Goal: Transaction & Acquisition: Subscribe to service/newsletter

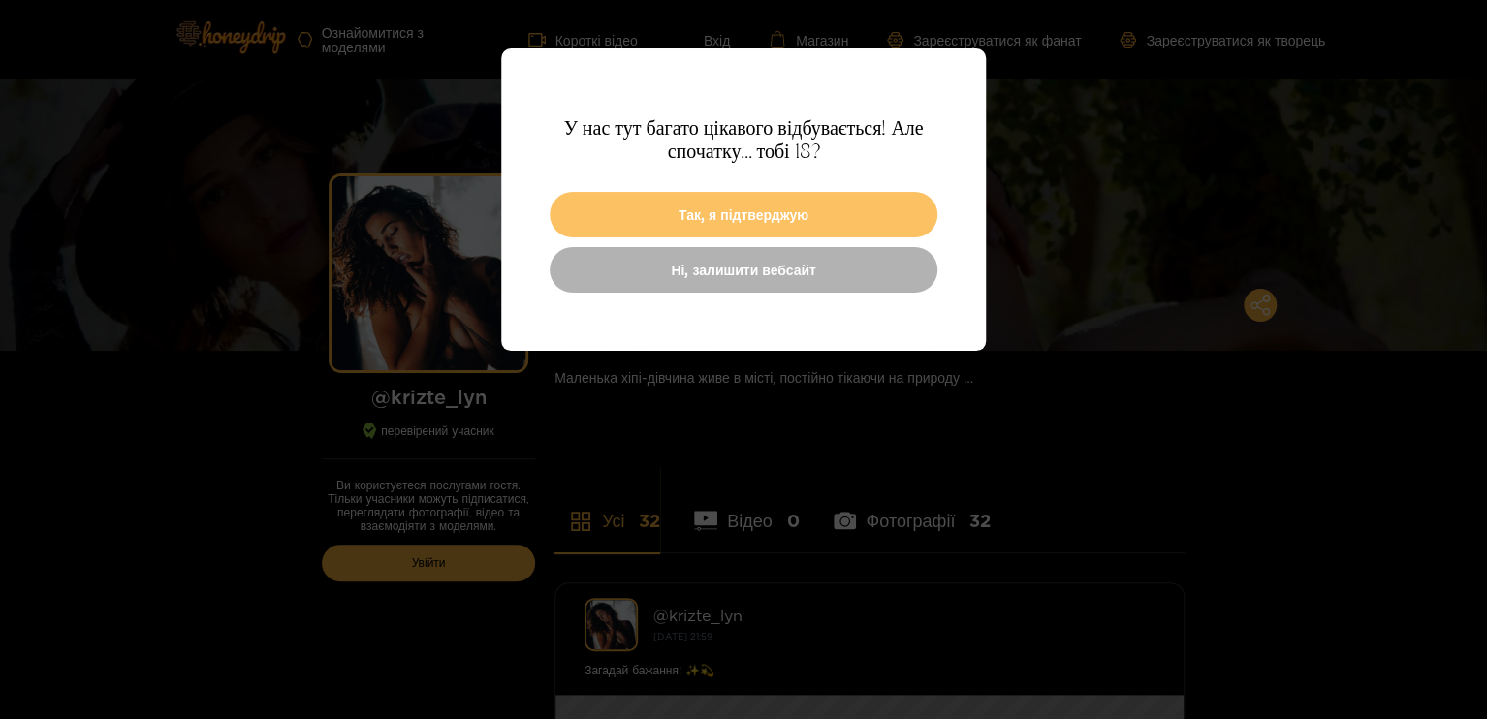
click at [706, 218] on font "Так, я підтверджую" at bounding box center [744, 214] width 130 height 15
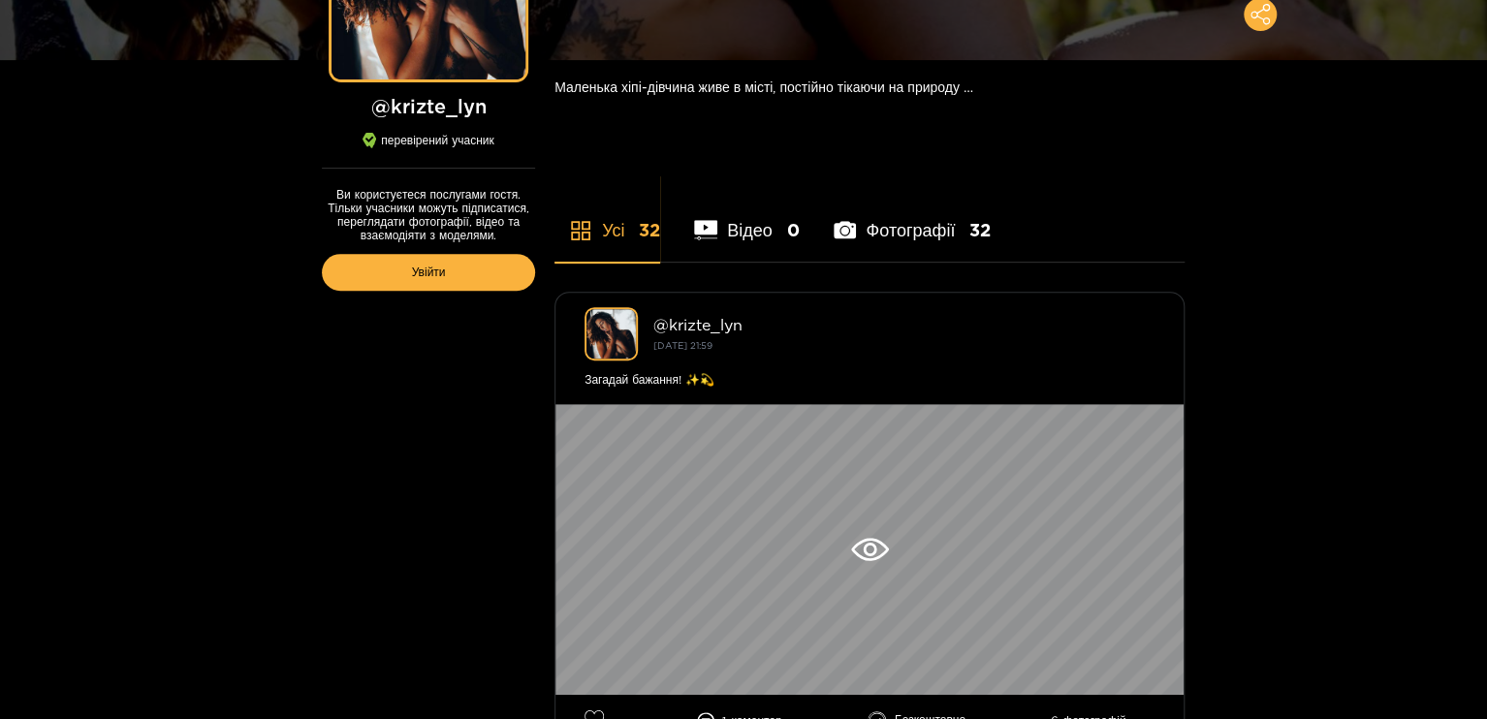
scroll to position [582, 0]
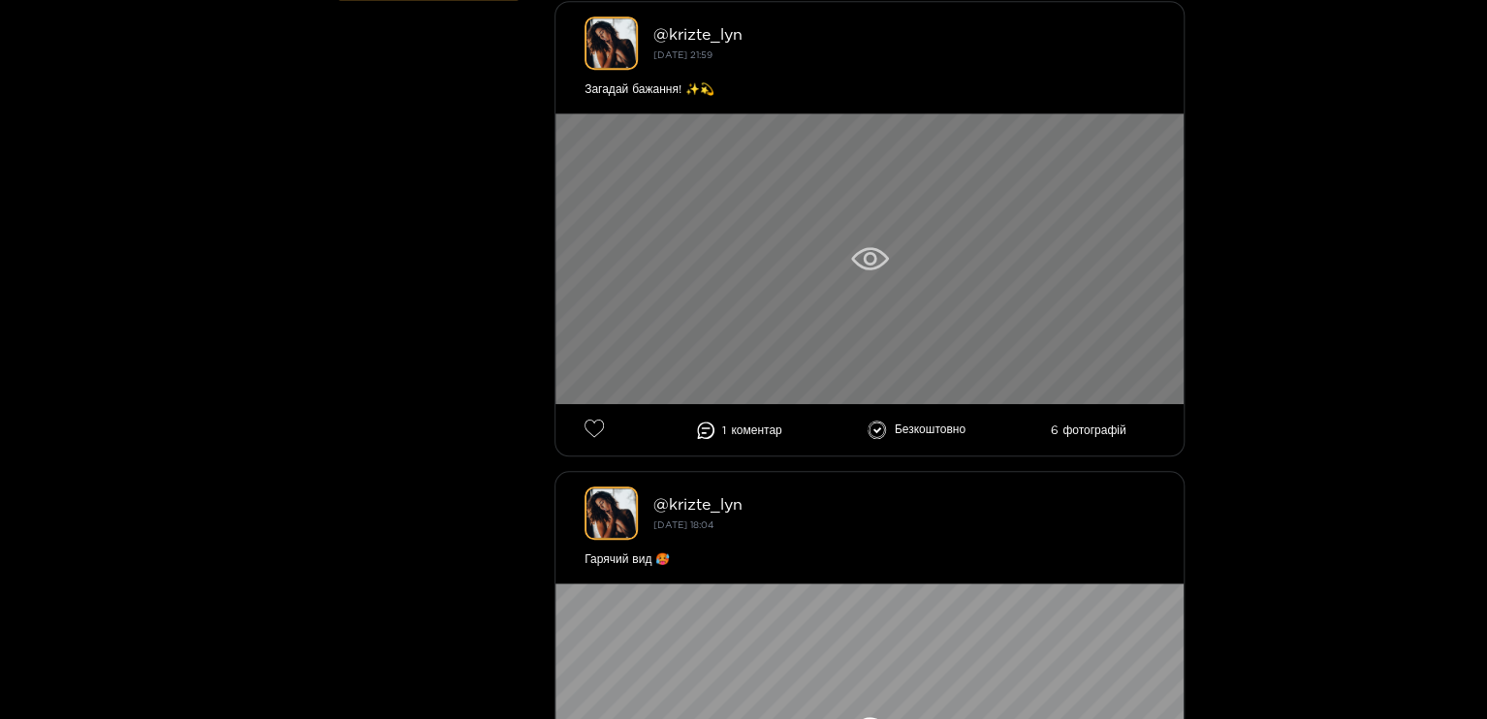
click at [853, 256] on icon at bounding box center [870, 258] width 38 height 23
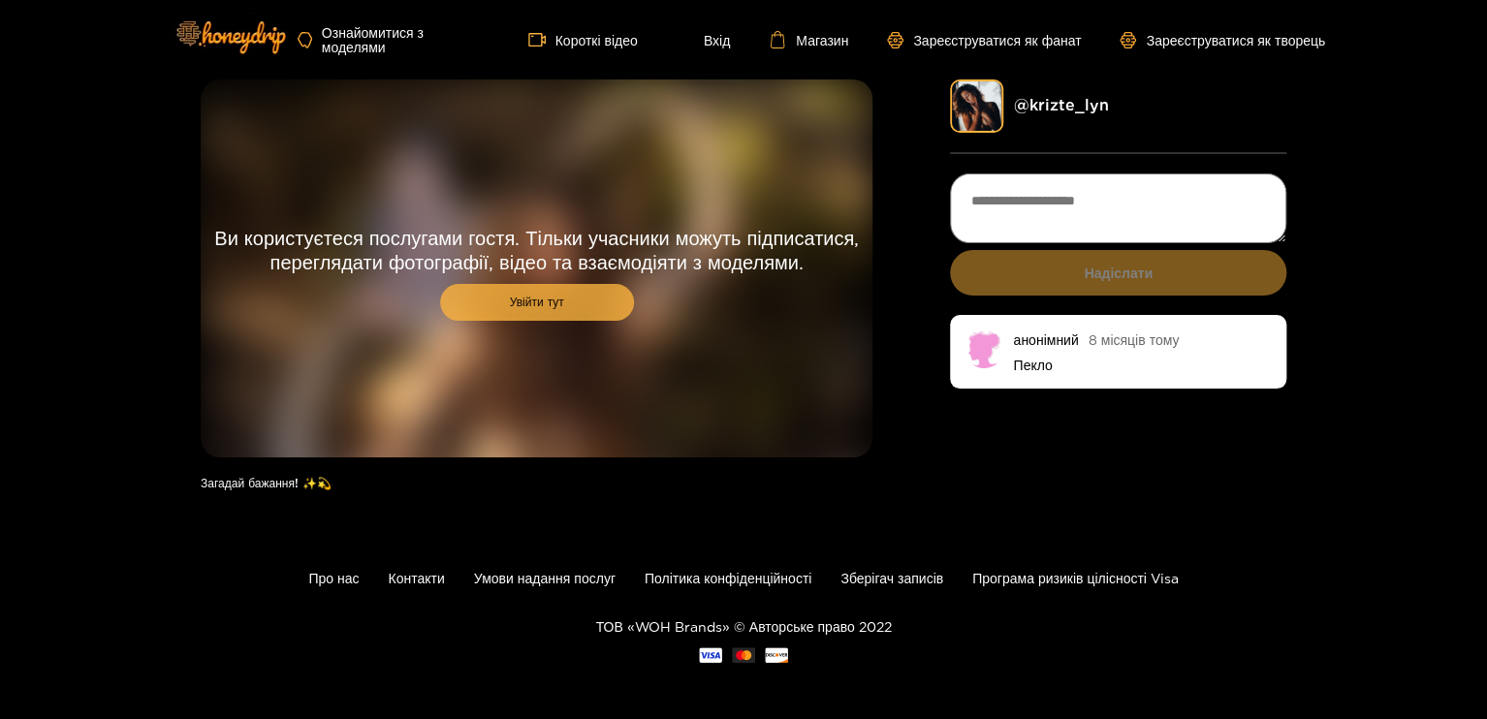
scroll to position [1, 0]
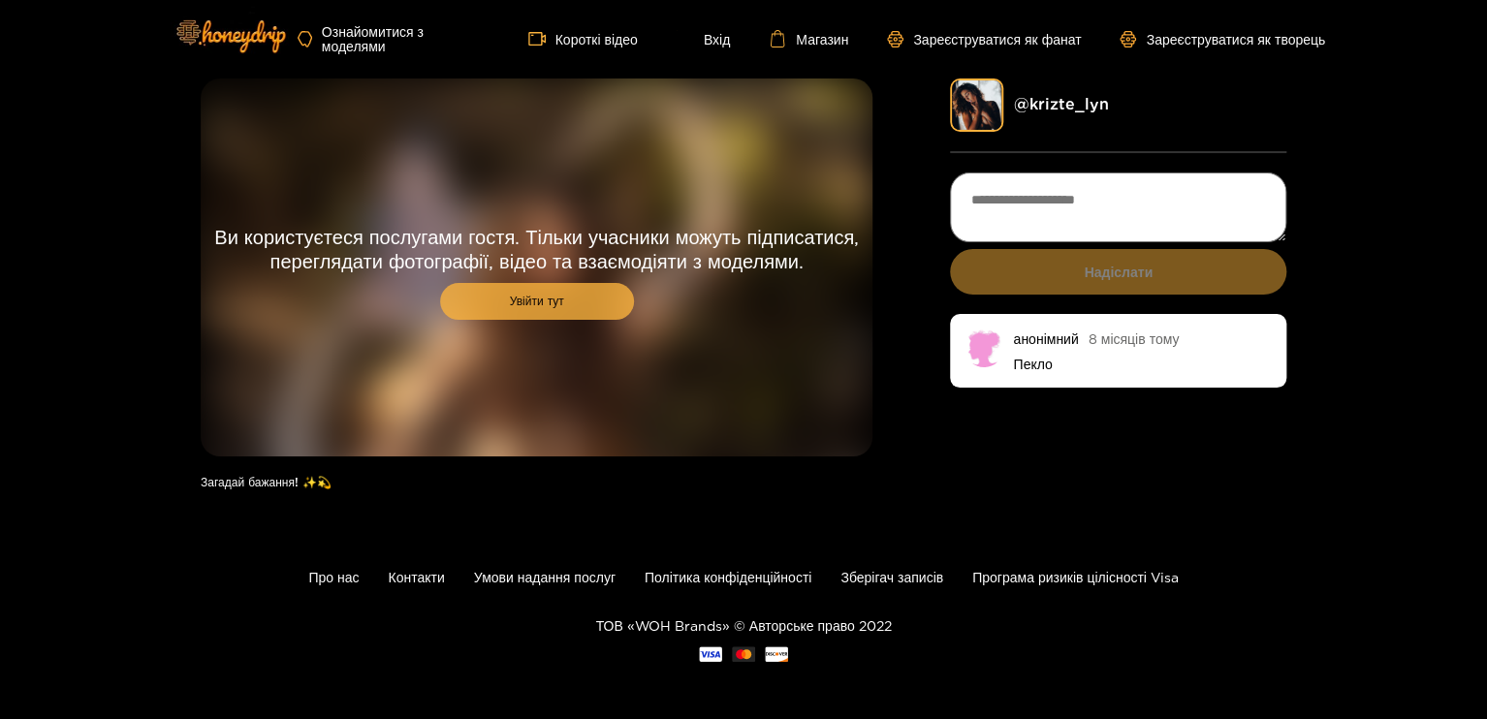
click at [540, 298] on font "Увійти тут" at bounding box center [537, 301] width 54 height 13
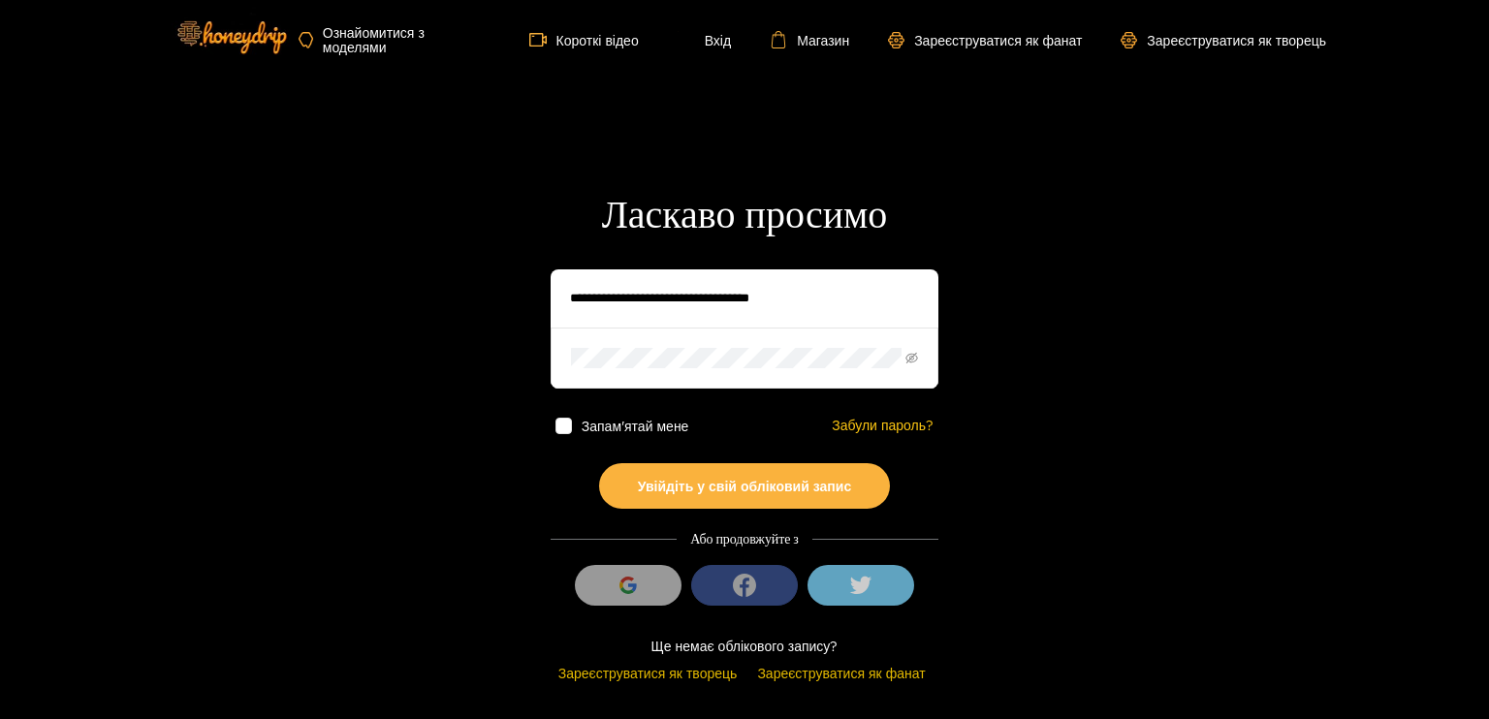
click at [844, 582] on button at bounding box center [861, 585] width 107 height 41
click at [395, 313] on section "Ласкаво просимо Запам'ятай мене Забули пароль? Увійдіть у свій обліковий запис …" at bounding box center [744, 344] width 1489 height 689
click at [596, 44] on font "Короткі відео" at bounding box center [598, 40] width 82 height 15
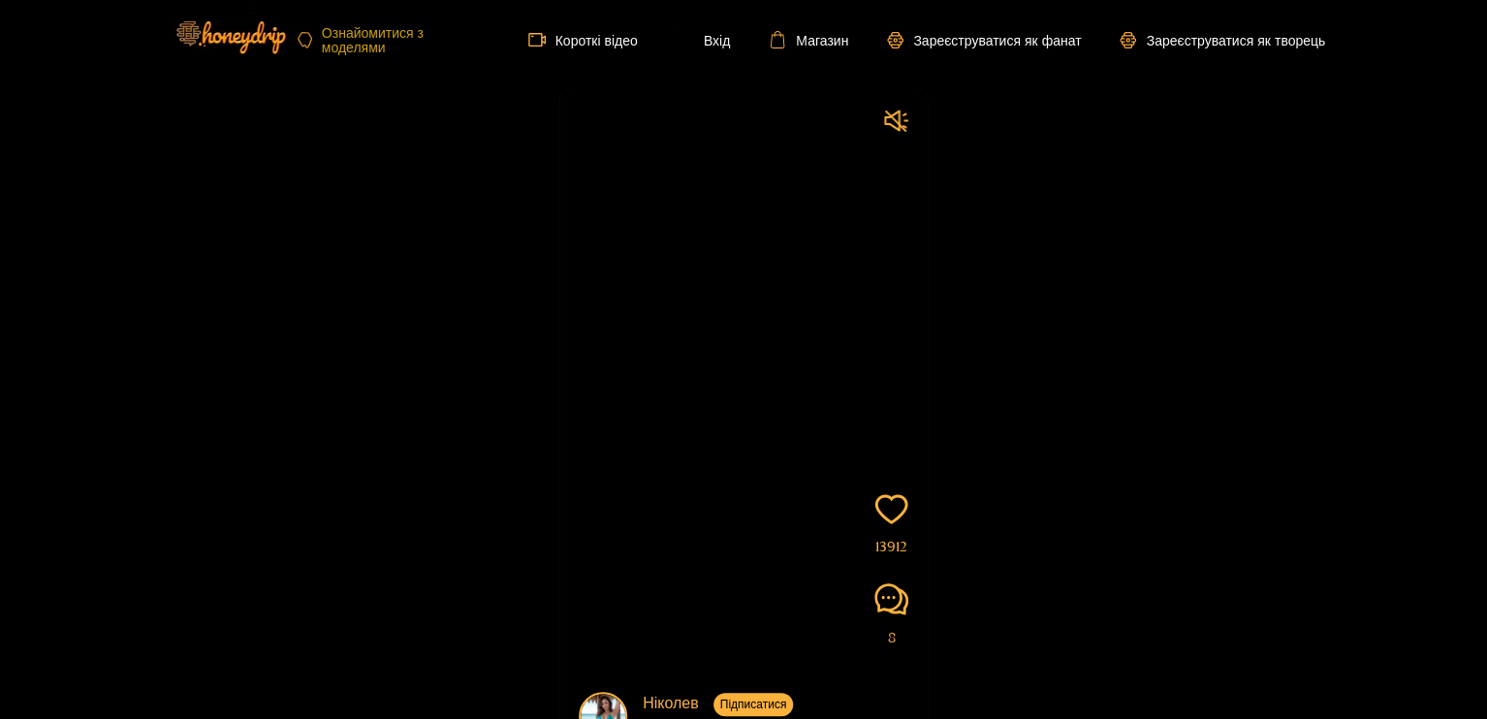
click at [365, 37] on font "Ознайомитися з моделями" at bounding box center [373, 39] width 102 height 29
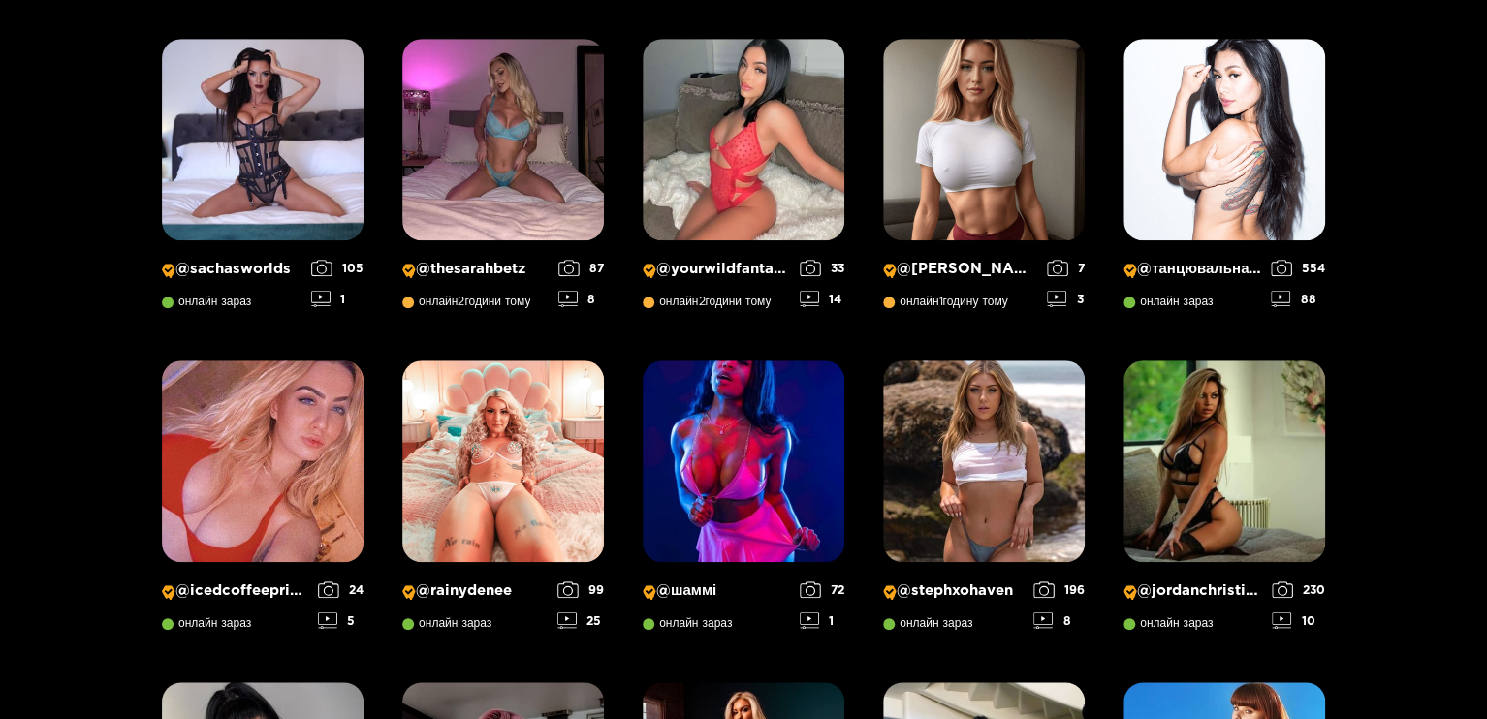
scroll to position [706, 0]
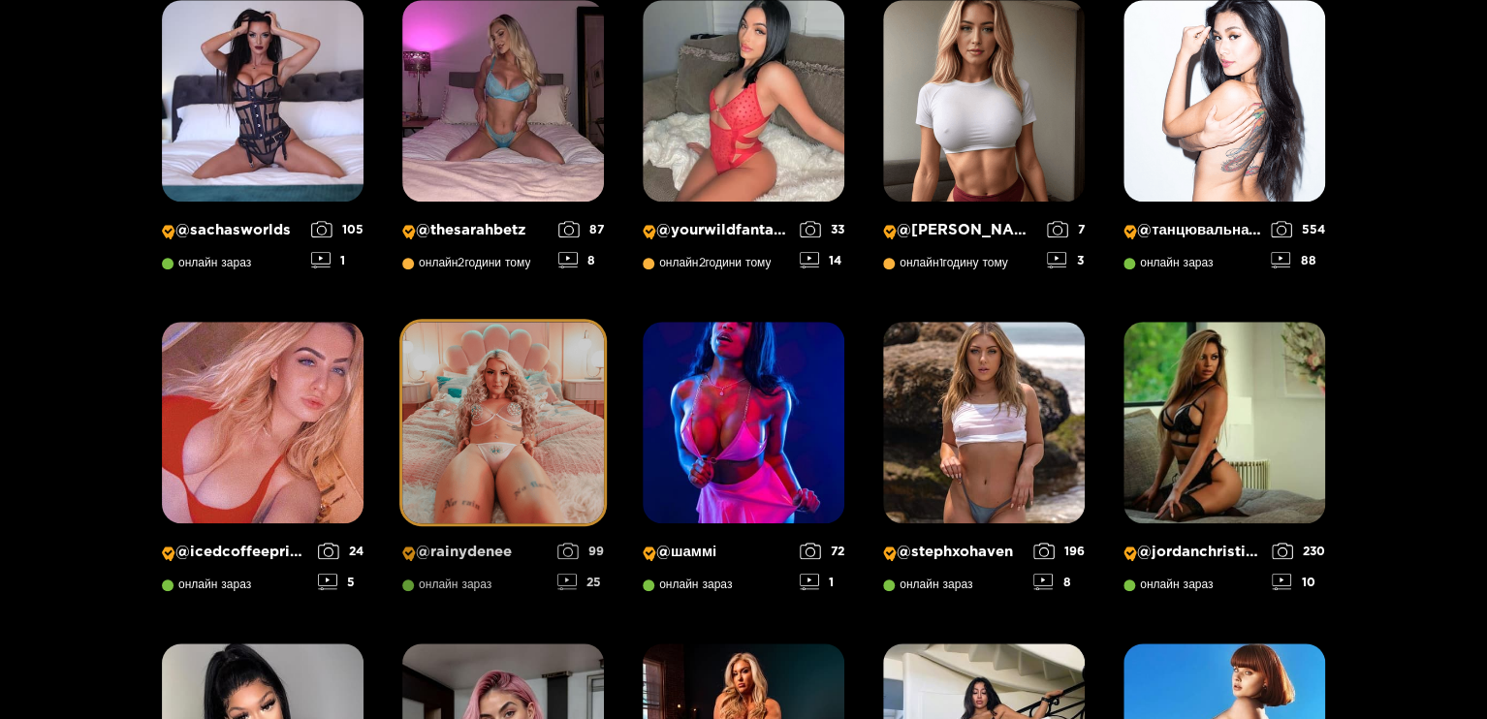
click at [525, 453] on img at bounding box center [503, 423] width 202 height 202
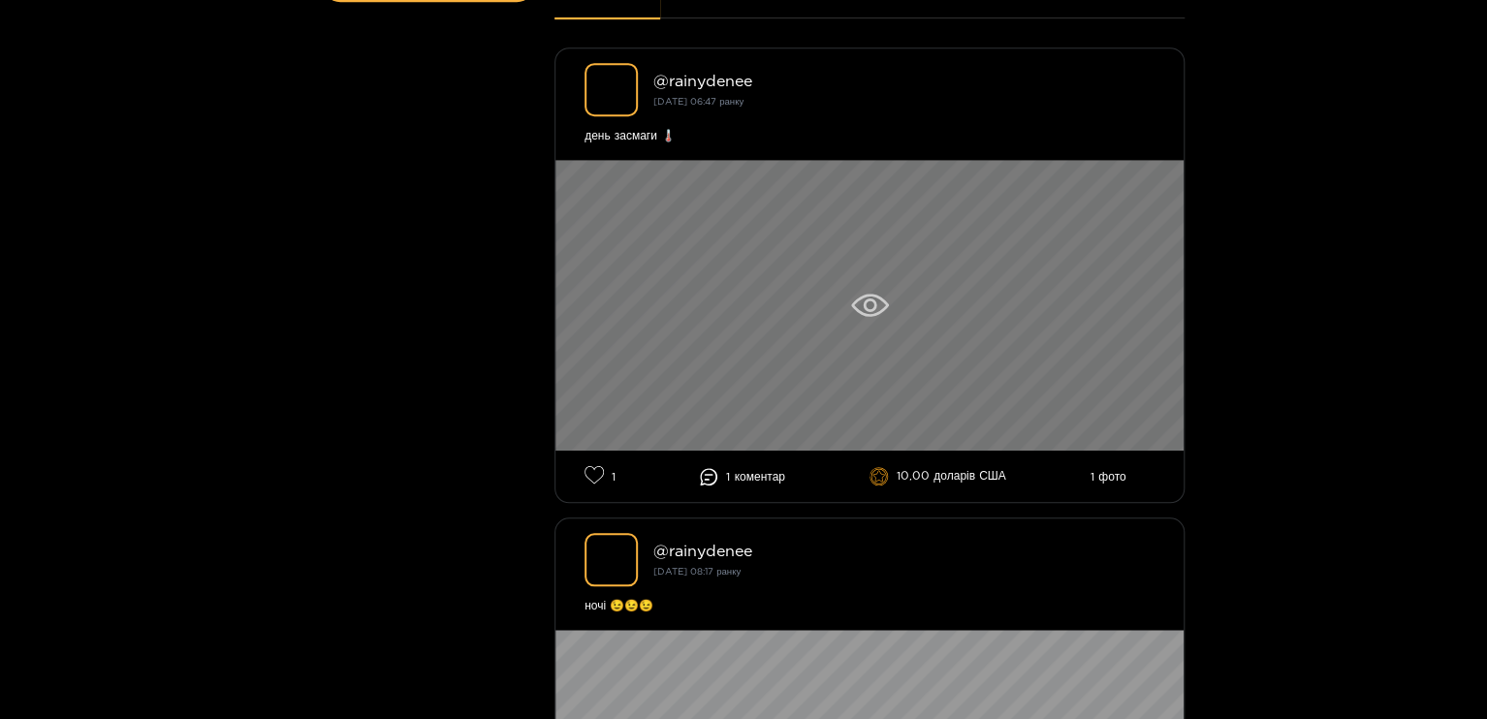
scroll to position [582, 0]
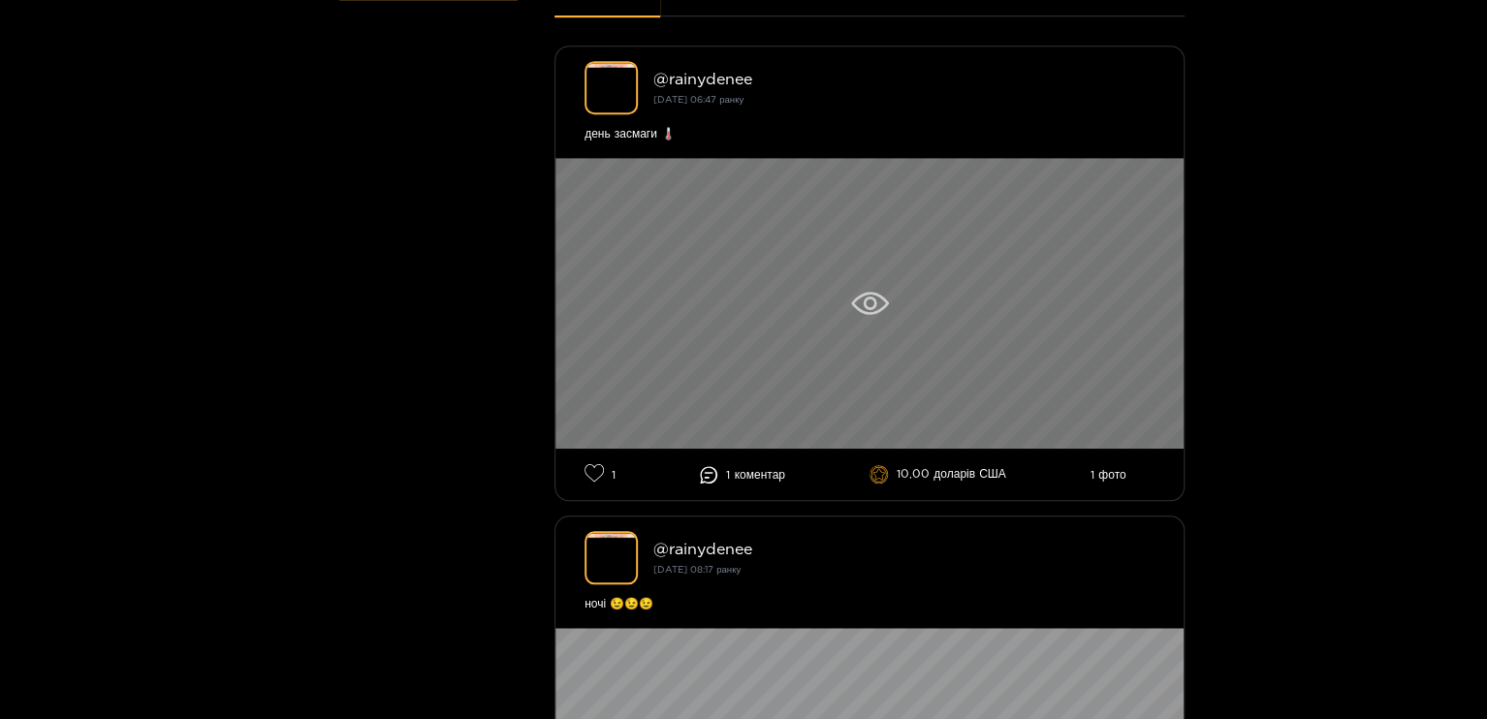
click at [884, 303] on icon at bounding box center [870, 303] width 38 height 23
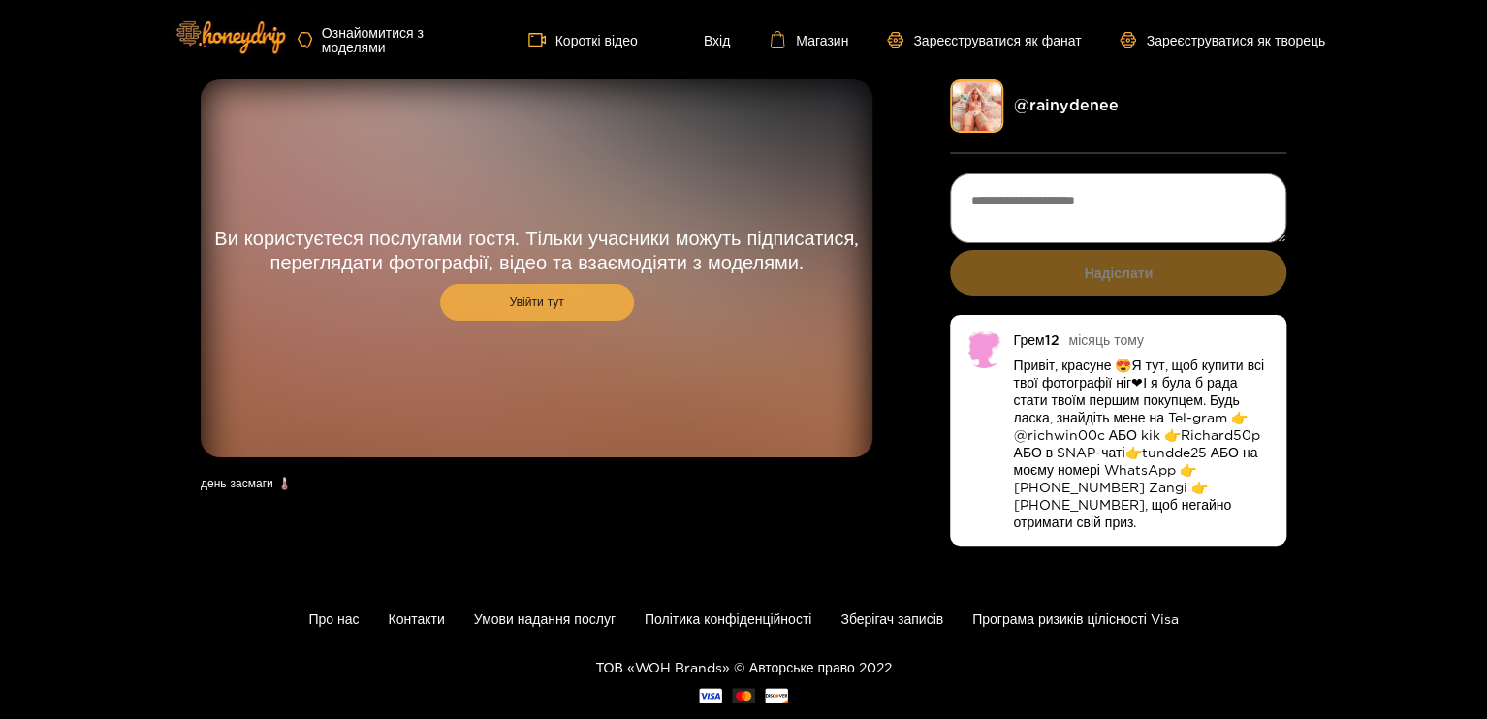
click at [518, 296] on font "Увійти тут" at bounding box center [537, 302] width 54 height 13
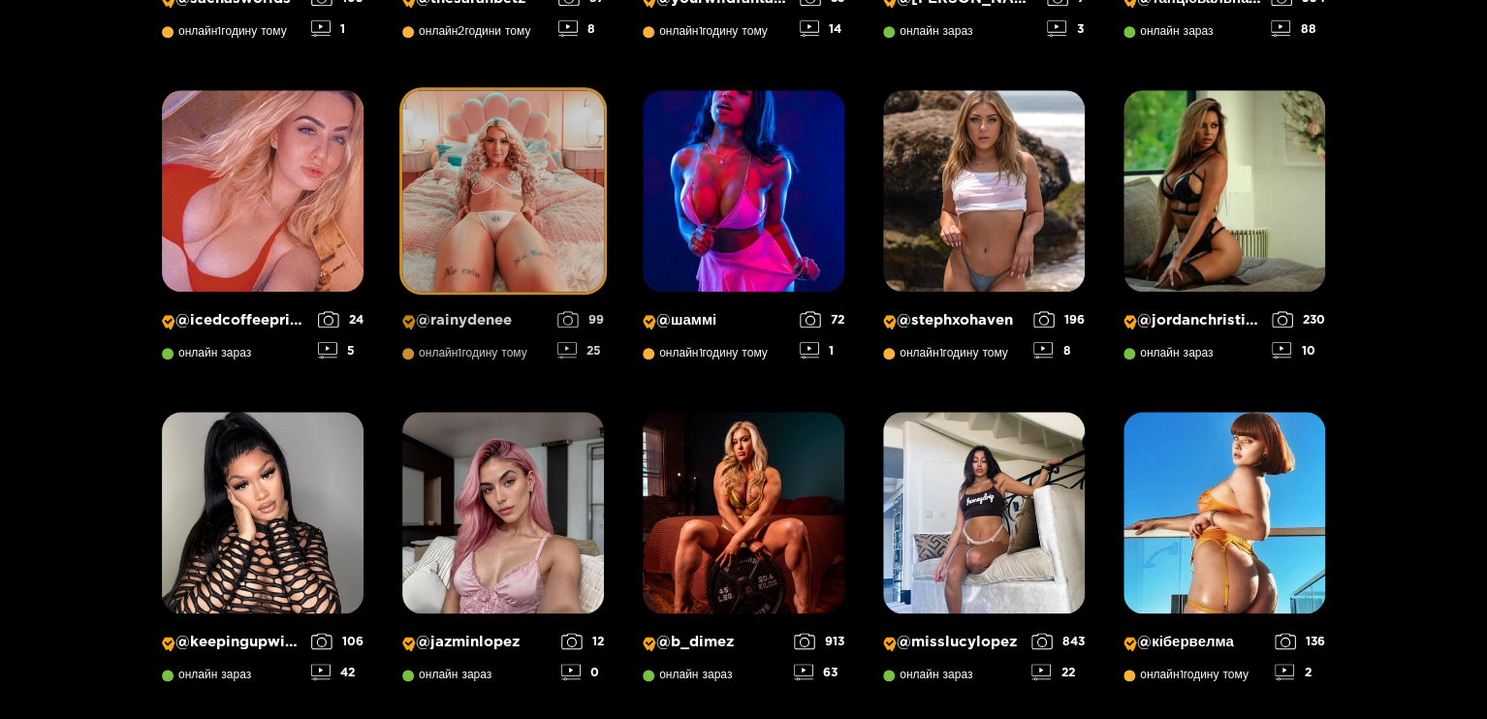
scroll to position [1129, 0]
